Goal: Task Accomplishment & Management: Use online tool/utility

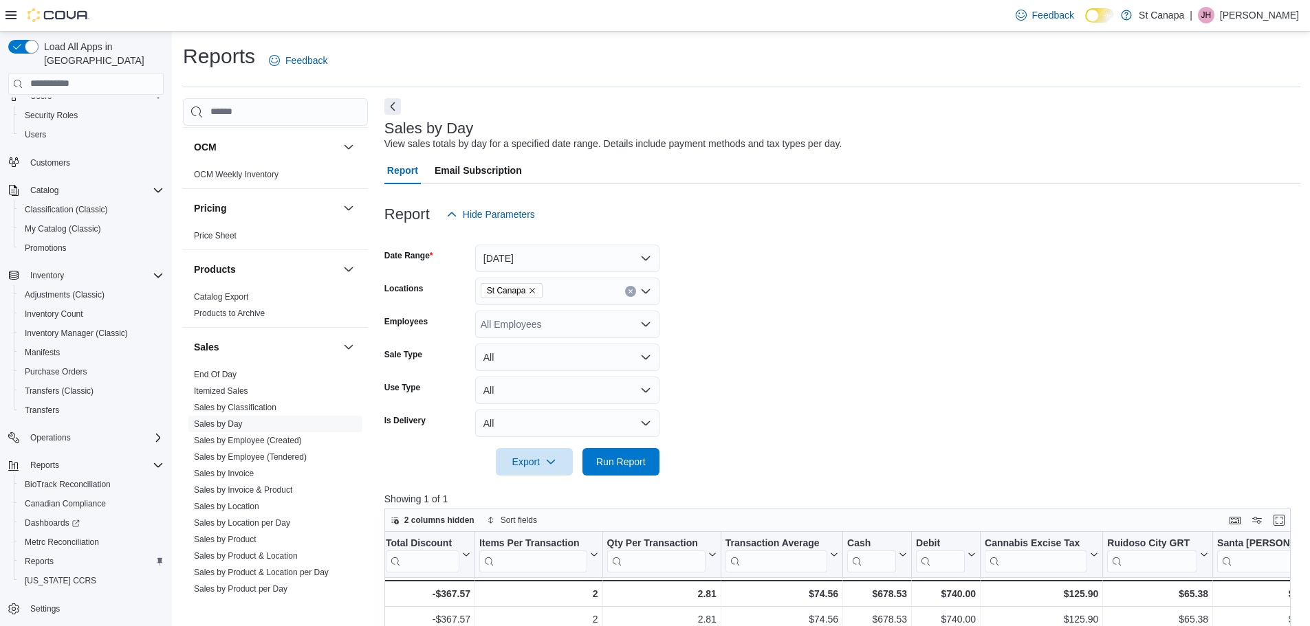
click at [639, 440] on div at bounding box center [842, 442] width 916 height 11
click at [630, 456] on span "Run Report" at bounding box center [620, 461] width 49 height 14
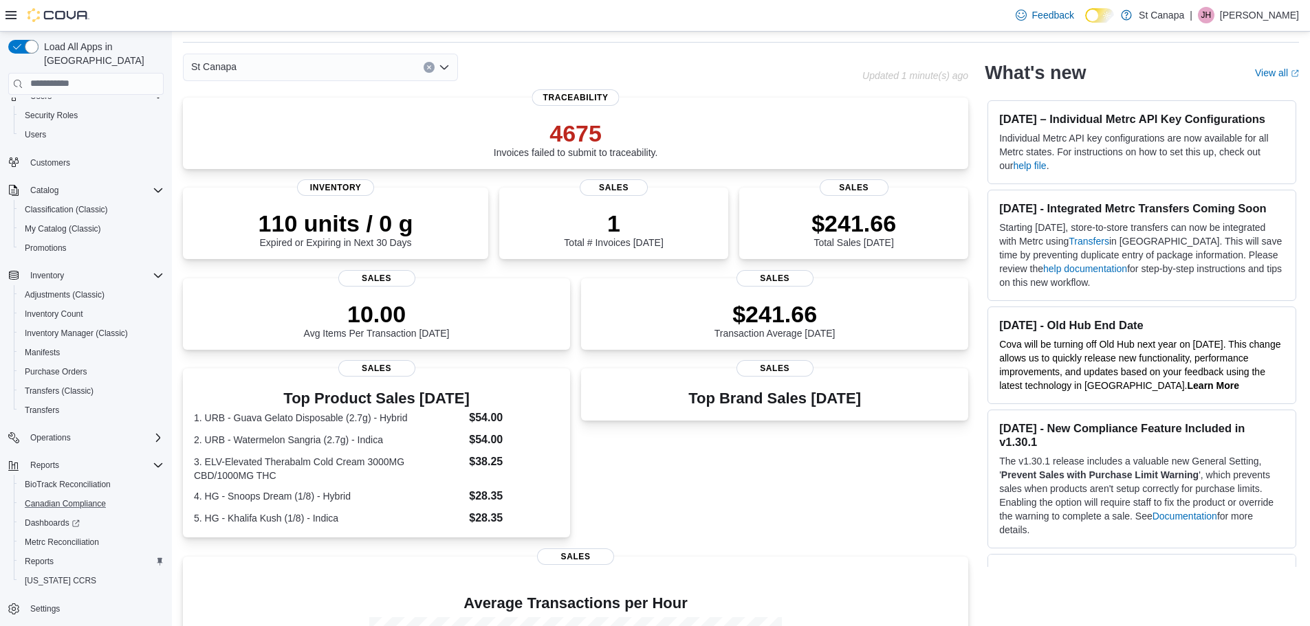
scroll to position [69, 0]
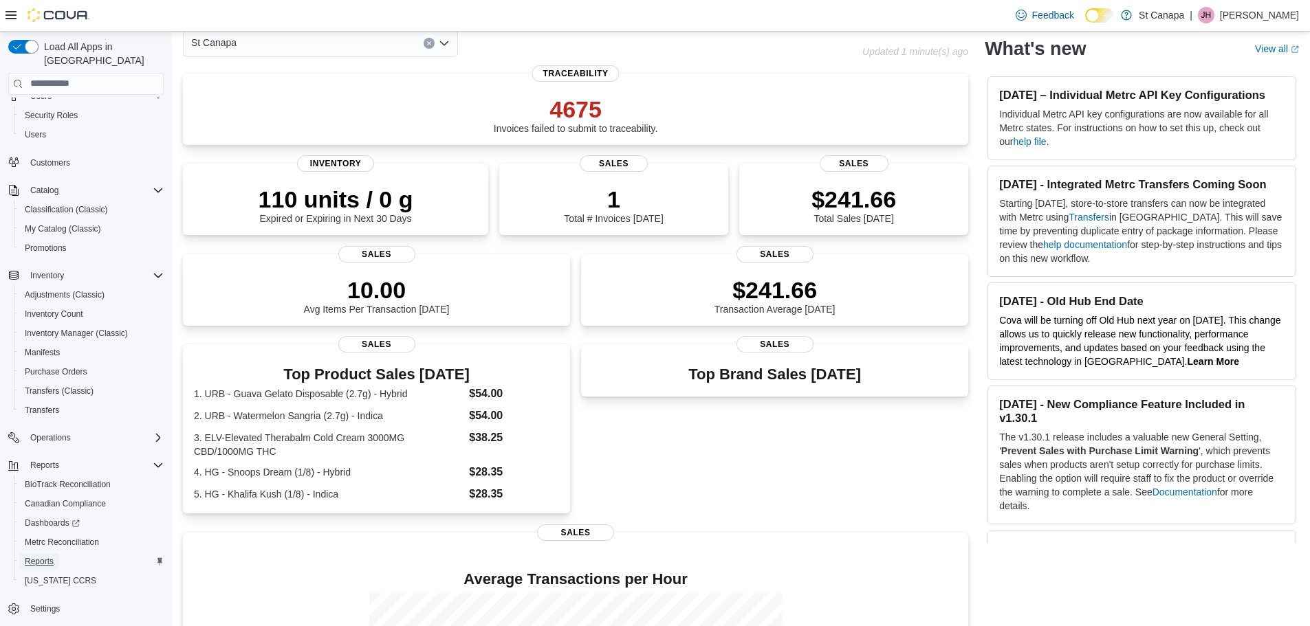
click at [39, 556] on span "Reports" at bounding box center [39, 561] width 29 height 11
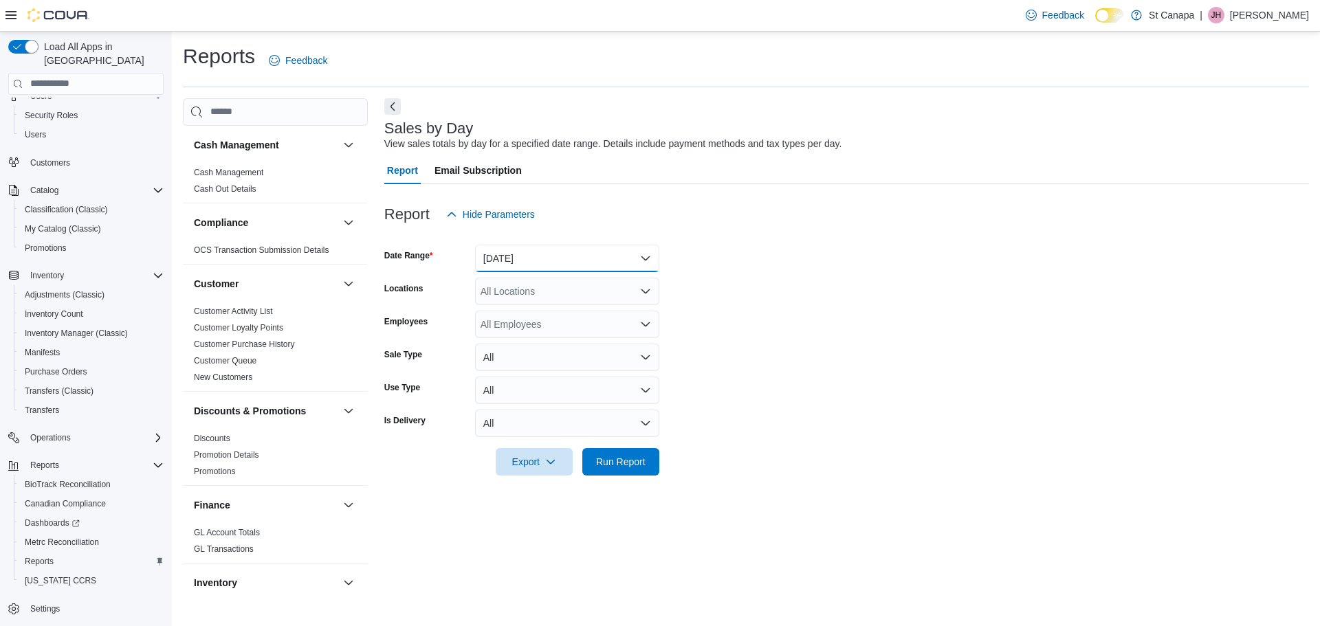
click at [512, 253] on button "Yesterday" at bounding box center [567, 258] width 184 height 27
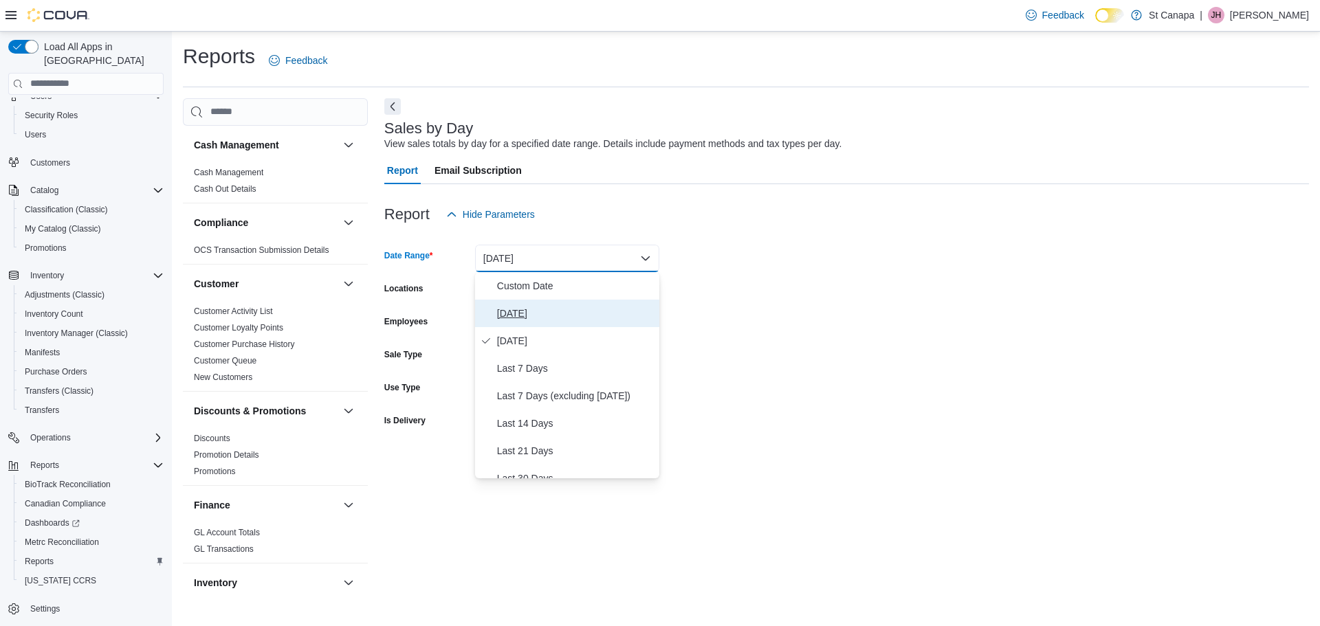
click at [510, 312] on span "[DATE]" at bounding box center [575, 313] width 157 height 16
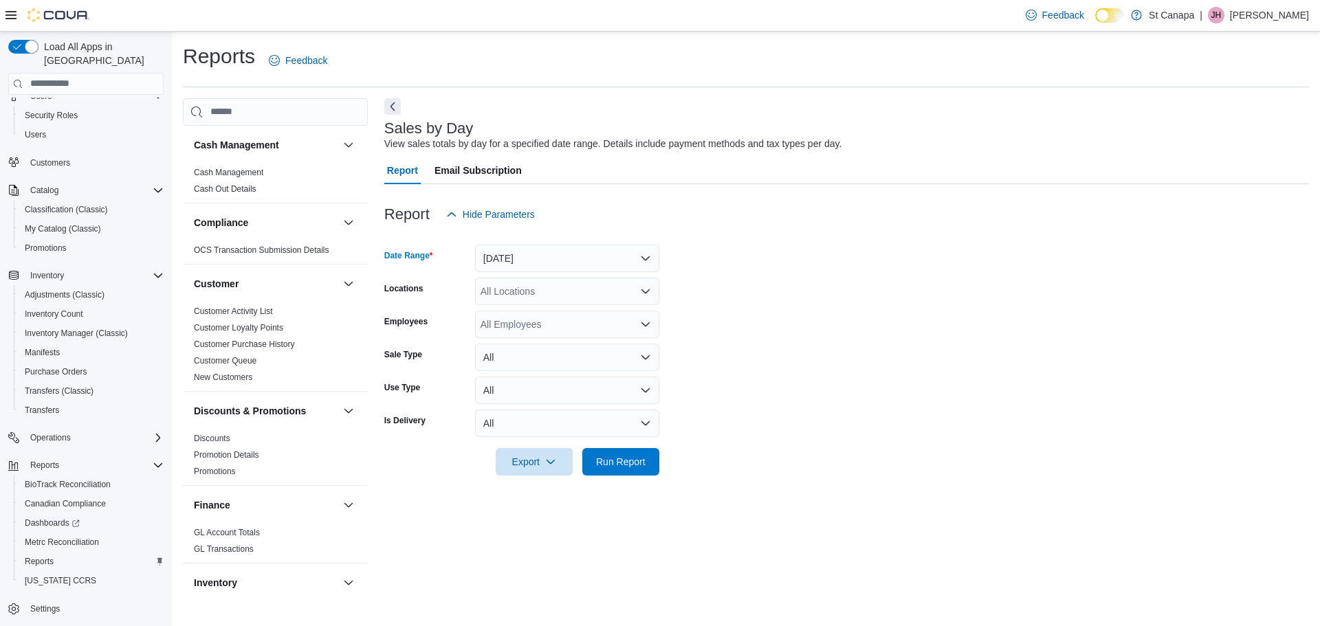
click at [518, 293] on div "All Locations" at bounding box center [567, 291] width 184 height 27
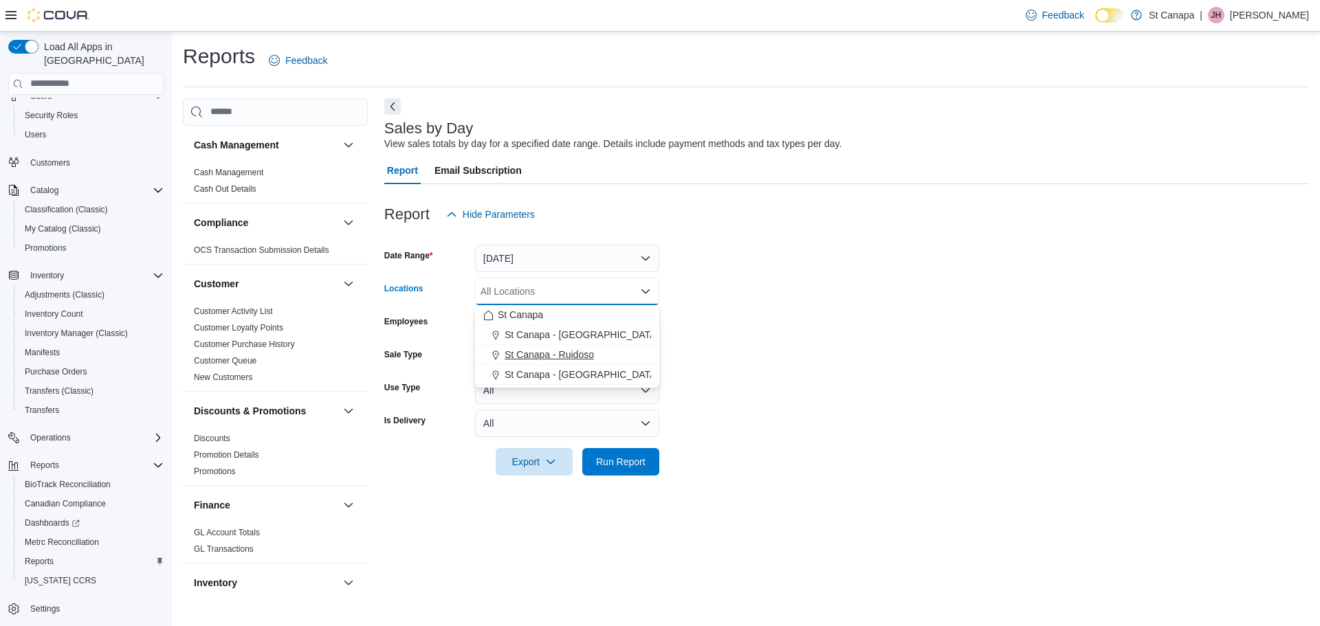
click at [549, 350] on span "St Canapa - Ruidoso" at bounding box center [549, 355] width 89 height 14
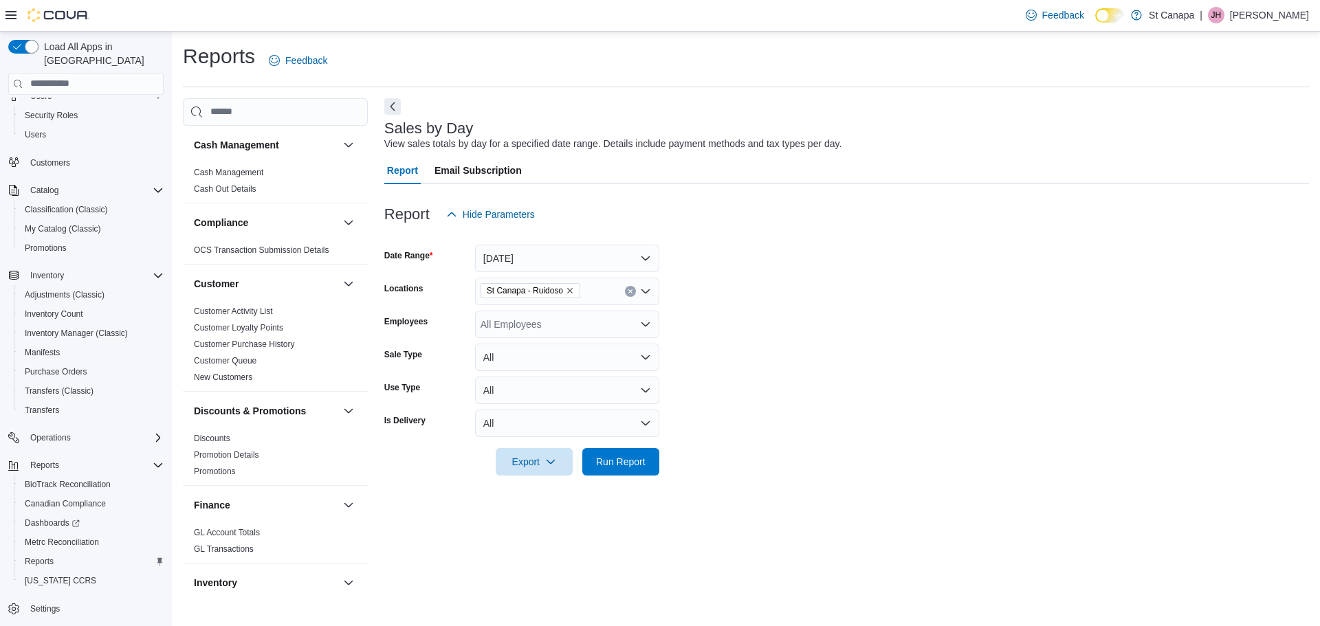
drag, startPoint x: 738, startPoint y: 339, endPoint x: 597, endPoint y: 401, distance: 154.5
click at [733, 348] on form "Date Range Today Locations St Canapa - Ruidoso Employees All Employees Sale Typ…" at bounding box center [846, 351] width 925 height 247
drag, startPoint x: 637, startPoint y: 468, endPoint x: 655, endPoint y: 463, distance: 18.5
click at [640, 468] on span "Run Report" at bounding box center [621, 461] width 60 height 27
